Goal: Navigation & Orientation: Find specific page/section

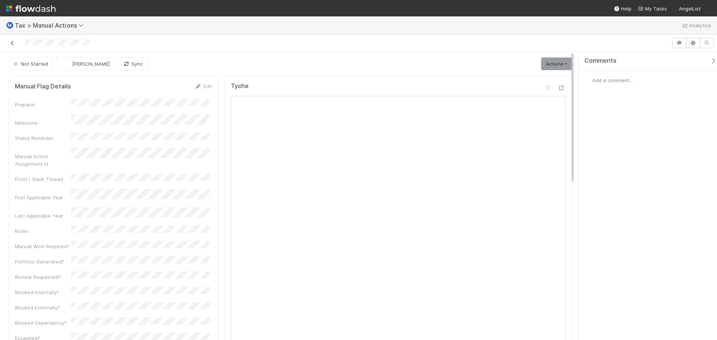
click at [13, 42] on icon at bounding box center [12, 43] width 7 height 5
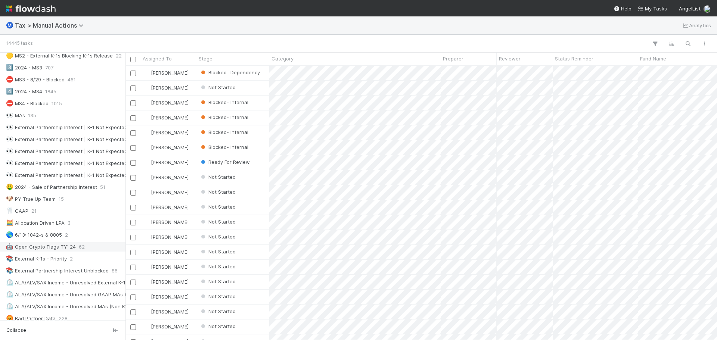
scroll to position [299, 0]
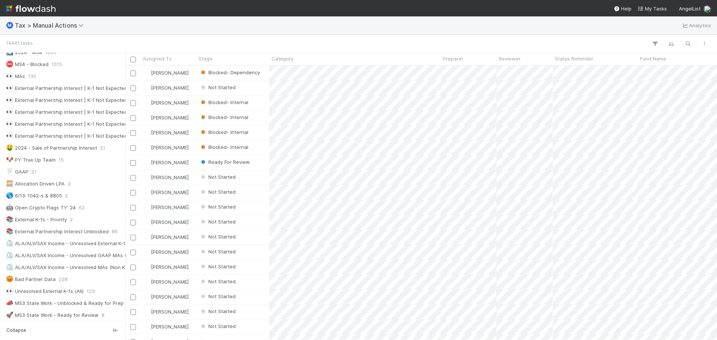
click at [60, 214] on div "Saved Views ⭐ My Active Tasks 56 👀 2024 20929 🔴 Not Done / Not Ready for Review…" at bounding box center [63, 98] width 126 height 685
click at [42, 222] on div "📚 External K-1s - Priority" at bounding box center [36, 219] width 61 height 9
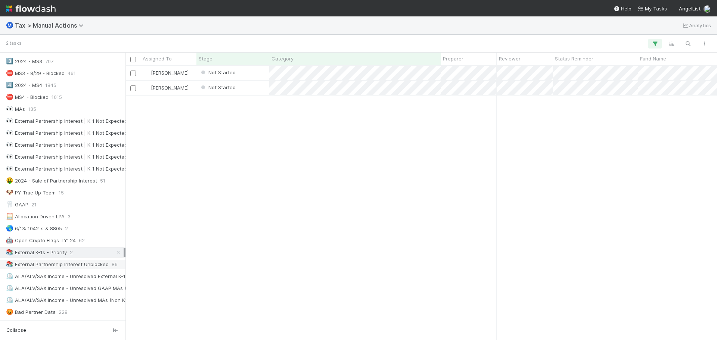
scroll to position [262, 0]
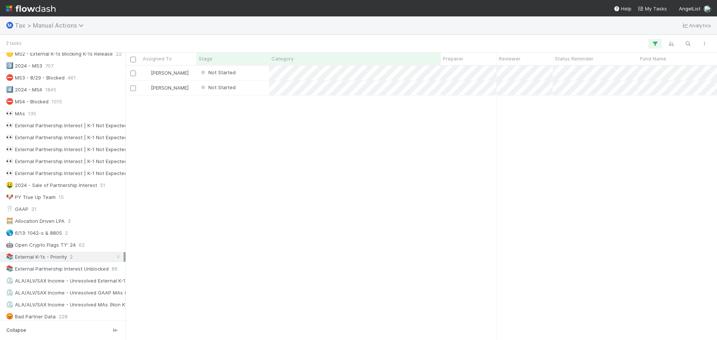
click at [62, 28] on span "Tax > Manual Actions" at bounding box center [51, 25] width 72 height 7
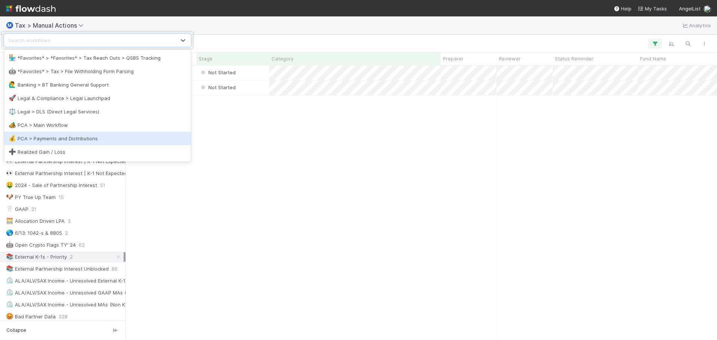
click at [40, 139] on div "💰 PCA > Payments and Distributions" at bounding box center [98, 138] width 178 height 7
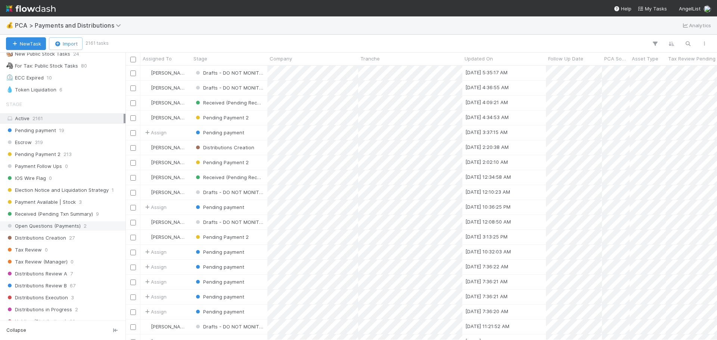
scroll to position [336, 0]
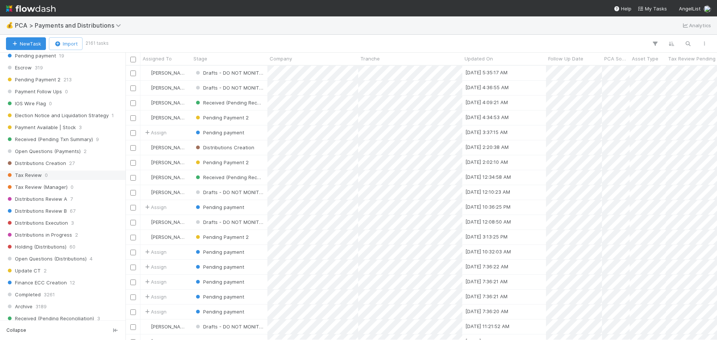
click at [68, 174] on div "Tax Review 0" at bounding box center [65, 175] width 118 height 9
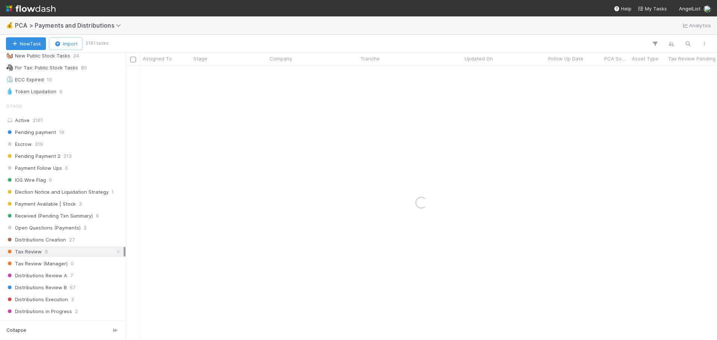
scroll to position [149, 0]
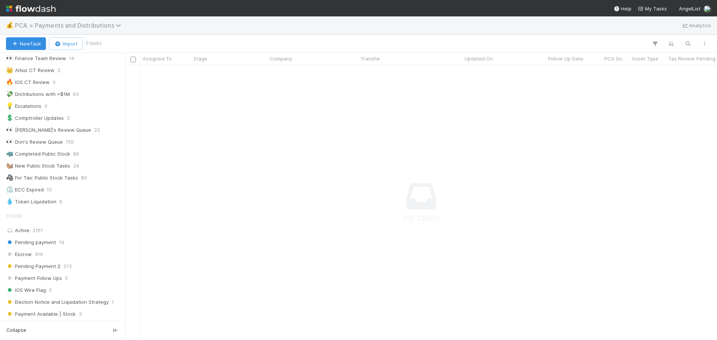
click at [62, 25] on span "PCA > Payments and Distributions" at bounding box center [70, 25] width 110 height 7
click at [167, 10] on div "Search workflows" at bounding box center [358, 170] width 717 height 340
